Goal: Task Accomplishment & Management: Complete application form

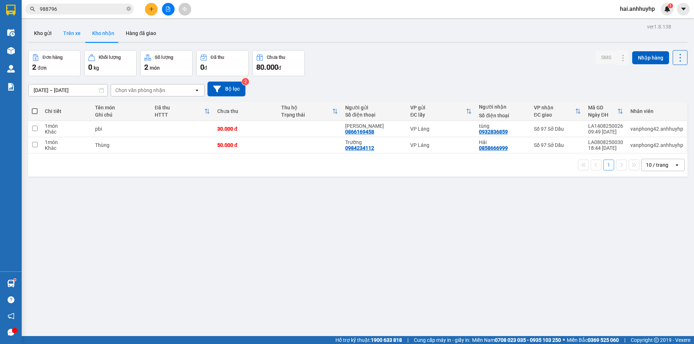
click at [73, 34] on button "Trên xe" at bounding box center [71, 33] width 29 height 17
type input "[DATE] – [DATE]"
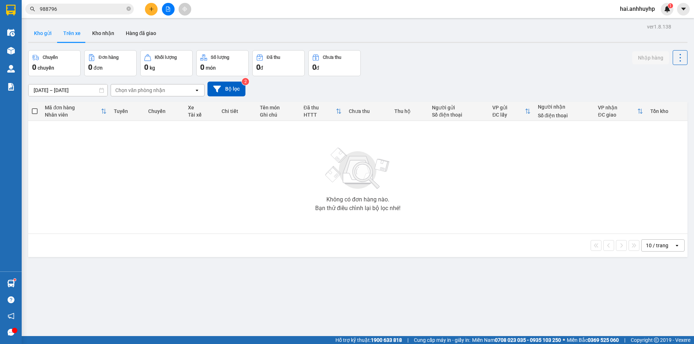
click at [42, 29] on button "Kho gửi" at bounding box center [42, 33] width 29 height 17
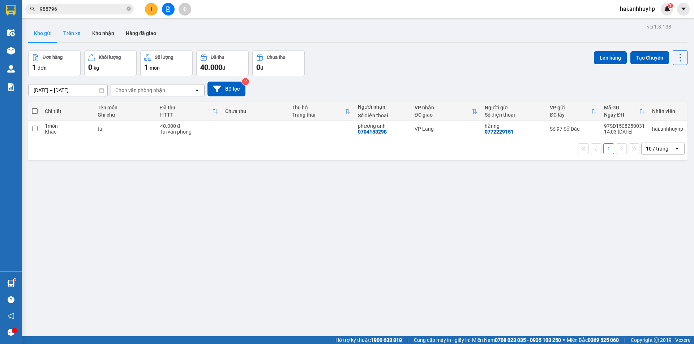
click at [71, 34] on button "Trên xe" at bounding box center [71, 33] width 29 height 17
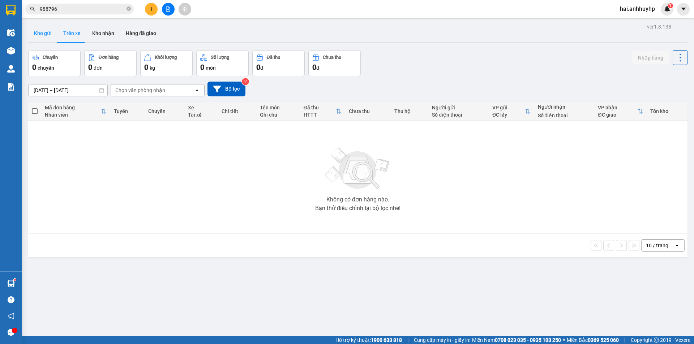
click at [44, 36] on button "Kho gửi" at bounding box center [42, 33] width 29 height 17
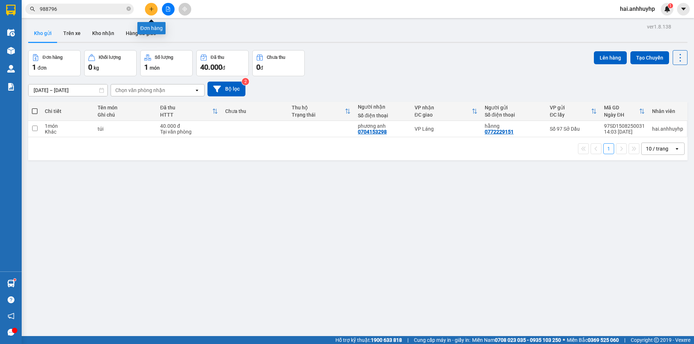
click at [149, 9] on icon "plus" at bounding box center [151, 9] width 5 height 5
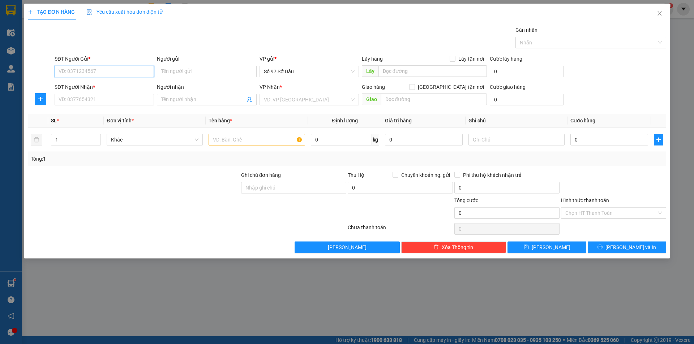
click at [76, 74] on input "SĐT Người Gửi *" at bounding box center [104, 72] width 99 height 12
type input "0915090893"
click at [217, 76] on input "Người gửi" at bounding box center [206, 72] width 99 height 12
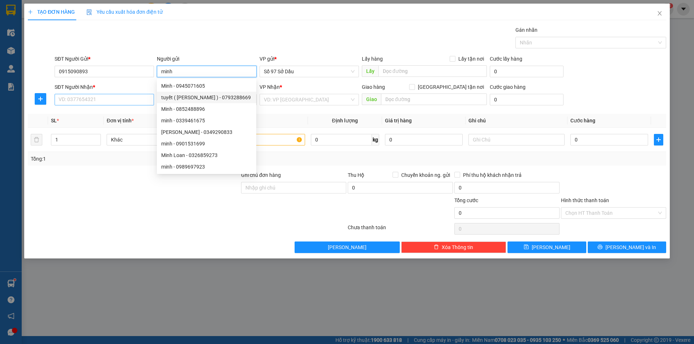
type input "minh"
click at [112, 97] on input "SĐT Người Nhận *" at bounding box center [104, 100] width 99 height 12
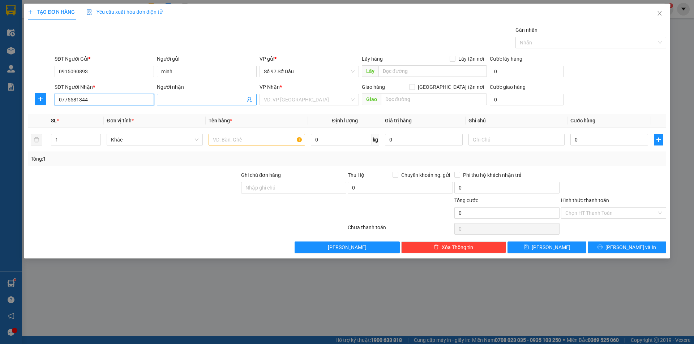
type input "0775581344"
click at [173, 98] on input "Người nhận" at bounding box center [202, 100] width 83 height 8
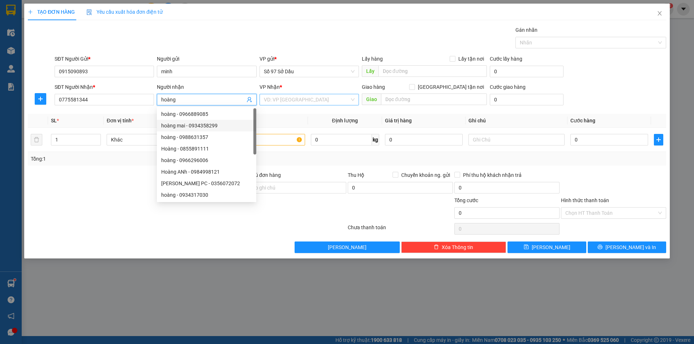
type input "hoàng"
click at [308, 97] on input "search" at bounding box center [307, 99] width 86 height 11
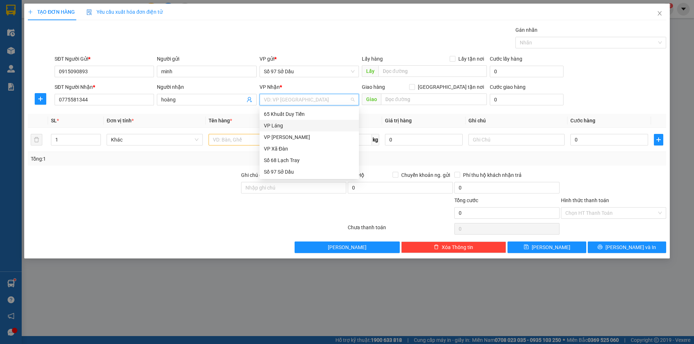
click at [296, 126] on div "VP Láng" at bounding box center [309, 126] width 91 height 8
click at [414, 87] on input "[GEOGRAPHIC_DATA] tận nơi" at bounding box center [411, 86] width 5 height 5
checkbox input "true"
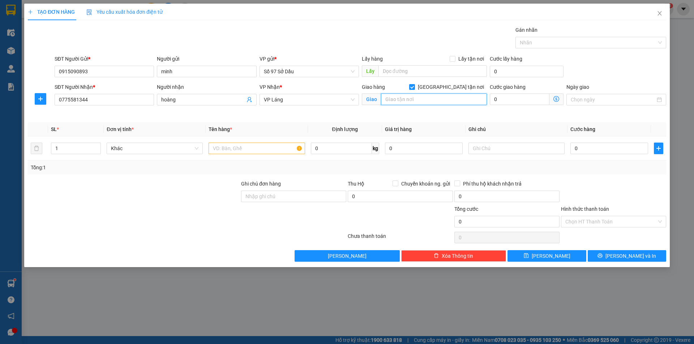
click at [444, 98] on input "text" at bounding box center [434, 100] width 106 height 12
paste input "35/36 Đ. [PERSON_NAME][STREET_ADDRESS] Nam"
type input "36 Đ. [PERSON_NAME], [GEOGRAPHIC_DATA], [GEOGRAPHIC_DATA], [GEOGRAPHIC_DATA]"
click at [558, 100] on icon "dollar-circle" at bounding box center [556, 99] width 6 height 6
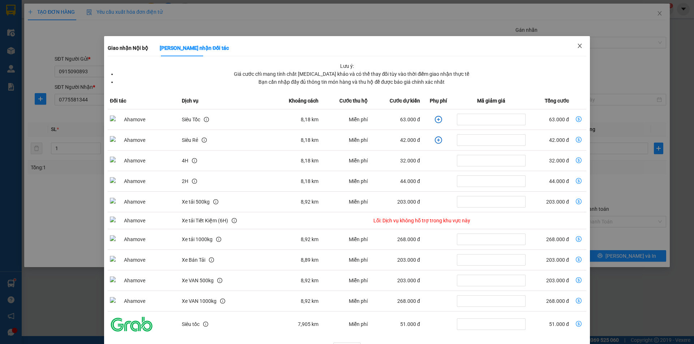
click at [581, 46] on span "Close" at bounding box center [579, 46] width 20 height 20
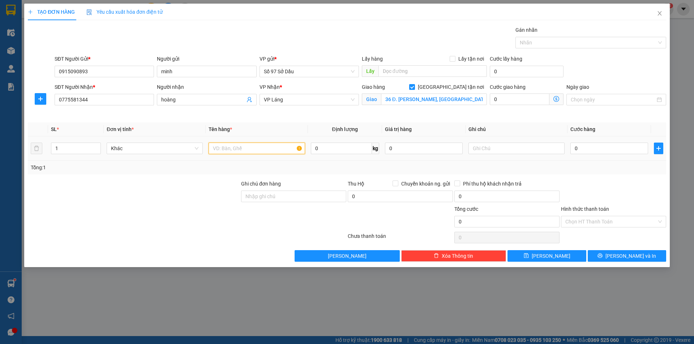
click at [230, 147] on input "text" at bounding box center [256, 149] width 96 height 12
type input "bọc"
click at [601, 149] on input "0" at bounding box center [609, 149] width 78 height 12
click at [558, 100] on icon "dollar-circle" at bounding box center [556, 99] width 6 height 6
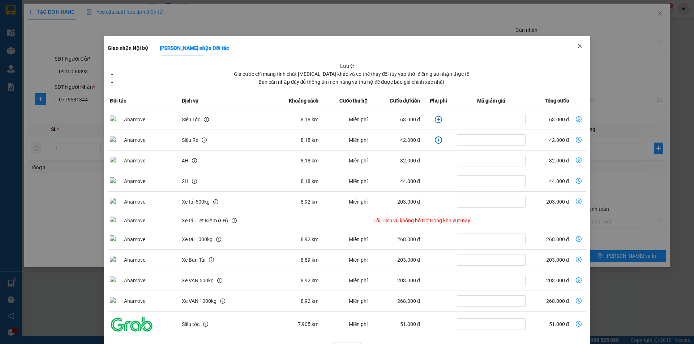
click at [580, 48] on span "Close" at bounding box center [579, 46] width 20 height 20
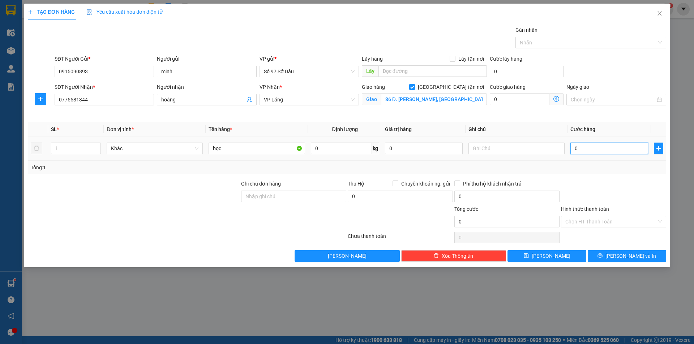
click at [591, 147] on input "0" at bounding box center [609, 149] width 78 height 12
type input "1"
type input "11"
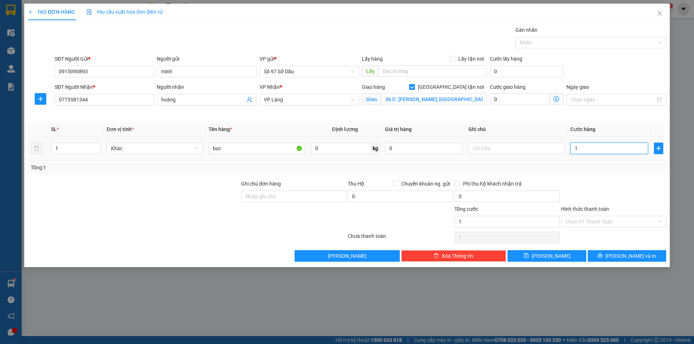
type input "11"
type input "110"
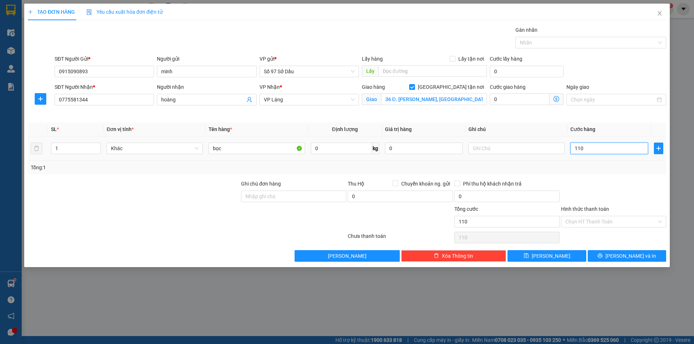
type input "1.100"
type input "11.000"
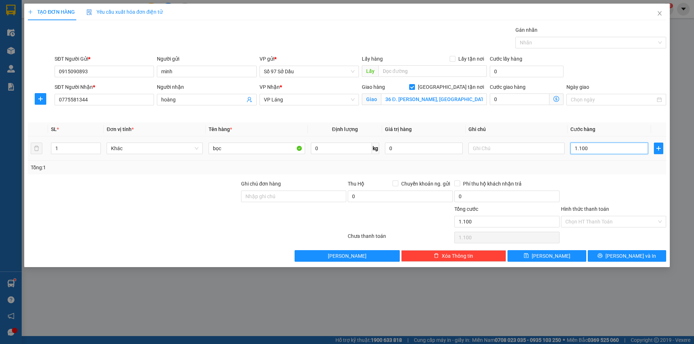
type input "11.000"
type input "110.000"
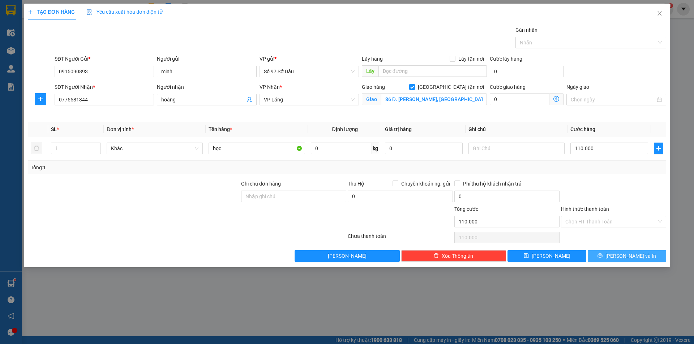
click at [621, 256] on span "[PERSON_NAME] và In" at bounding box center [630, 256] width 51 height 8
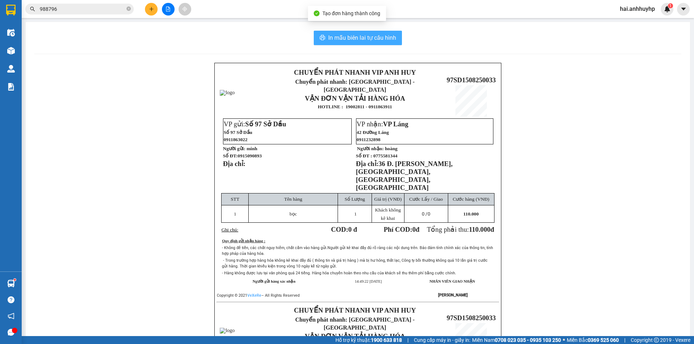
click at [343, 39] on span "In mẫu biên lai tự cấu hình" at bounding box center [362, 37] width 68 height 9
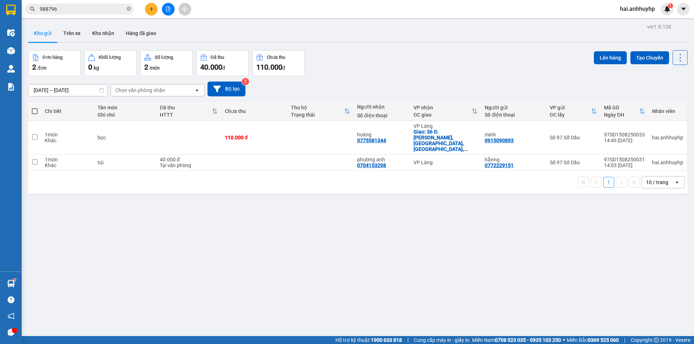
click at [36, 109] on span at bounding box center [35, 111] width 6 height 6
click at [35, 108] on input "checkbox" at bounding box center [35, 108] width 0 height 0
checkbox input "true"
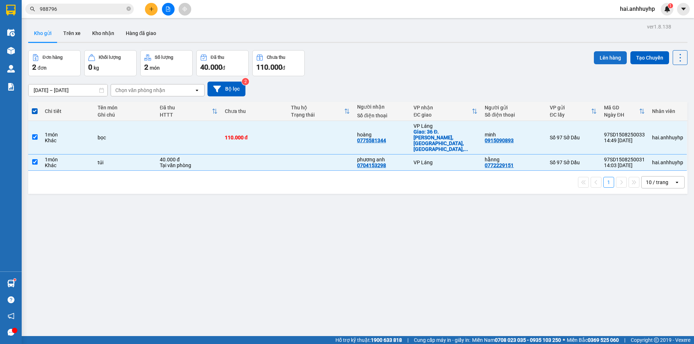
click at [606, 56] on button "Lên hàng" at bounding box center [610, 57] width 33 height 13
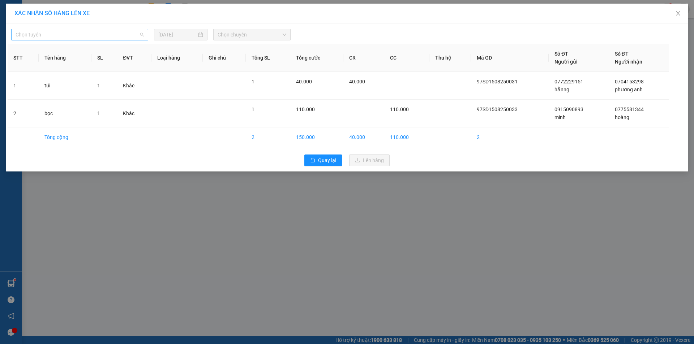
click at [83, 37] on span "Chọn tuyến" at bounding box center [80, 34] width 128 height 11
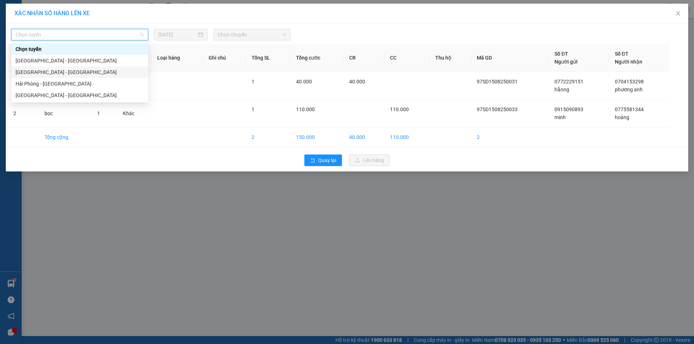
click at [75, 67] on div "[GEOGRAPHIC_DATA] - [GEOGRAPHIC_DATA]" at bounding box center [79, 72] width 137 height 12
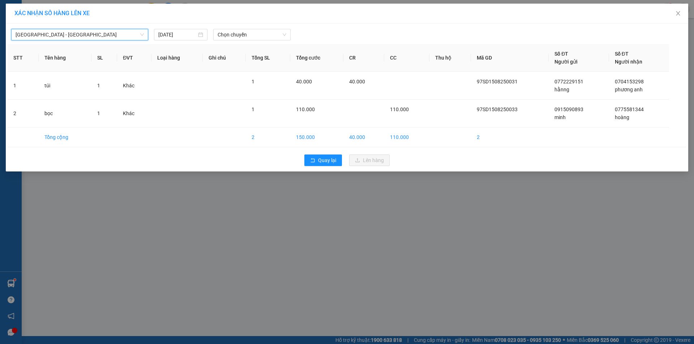
click at [71, 36] on span "[GEOGRAPHIC_DATA] - [GEOGRAPHIC_DATA]" at bounding box center [80, 34] width 128 height 11
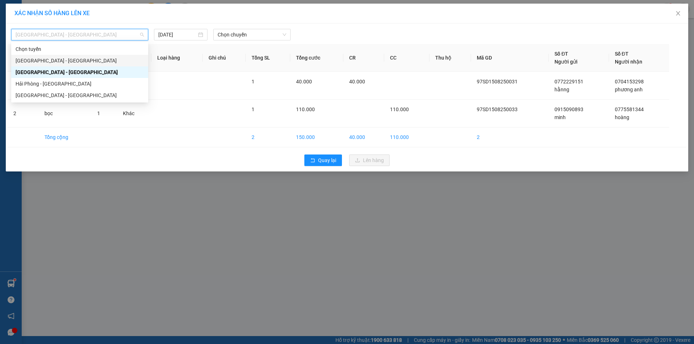
click at [73, 59] on div "[GEOGRAPHIC_DATA] - [GEOGRAPHIC_DATA]" at bounding box center [80, 61] width 128 height 8
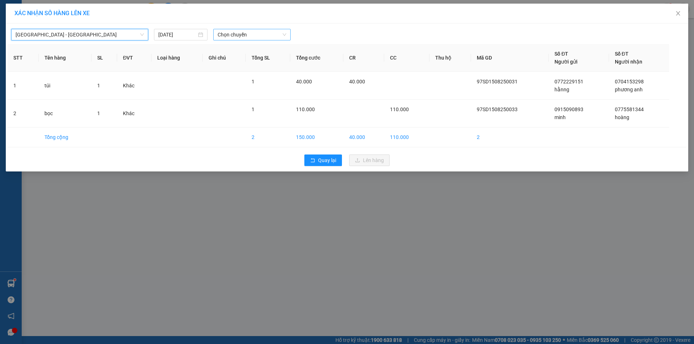
click at [229, 34] on span "Chọn chuyến" at bounding box center [252, 34] width 69 height 11
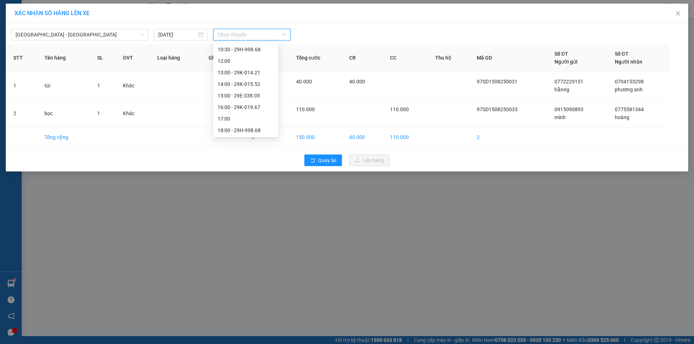
scroll to position [104, 0]
click at [251, 62] on div "15:00 - 29E-338.05" at bounding box center [246, 61] width 56 height 8
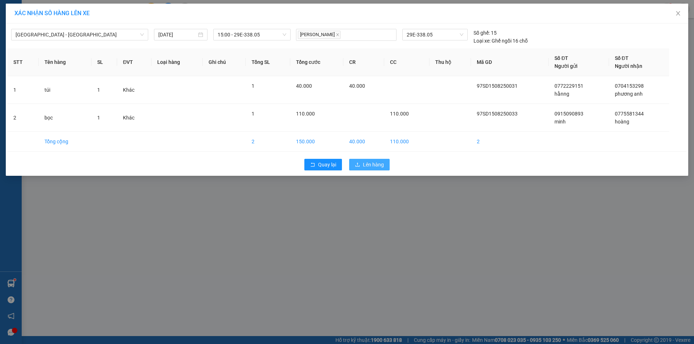
click at [376, 166] on span "Lên hàng" at bounding box center [373, 165] width 21 height 8
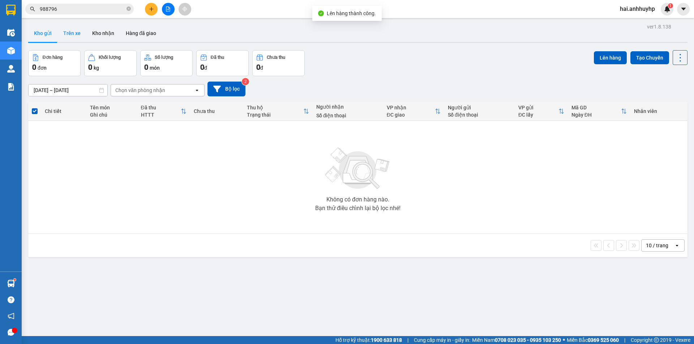
click at [76, 31] on button "Trên xe" at bounding box center [71, 33] width 29 height 17
